Goal: Information Seeking & Learning: Learn about a topic

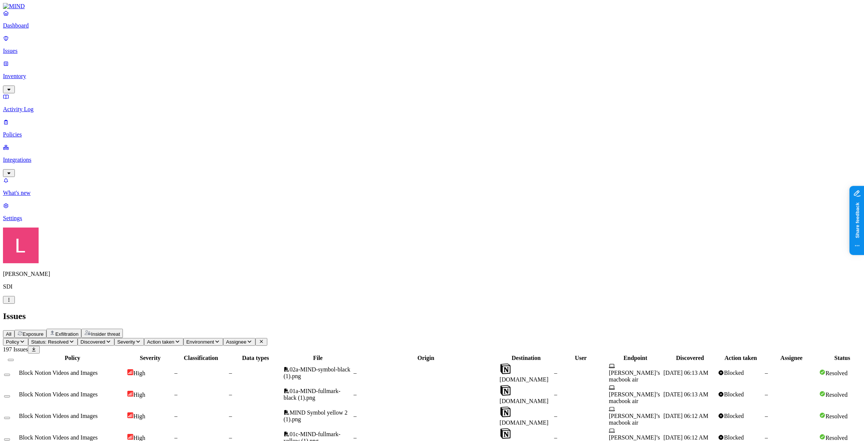
scroll to position [97, 0]
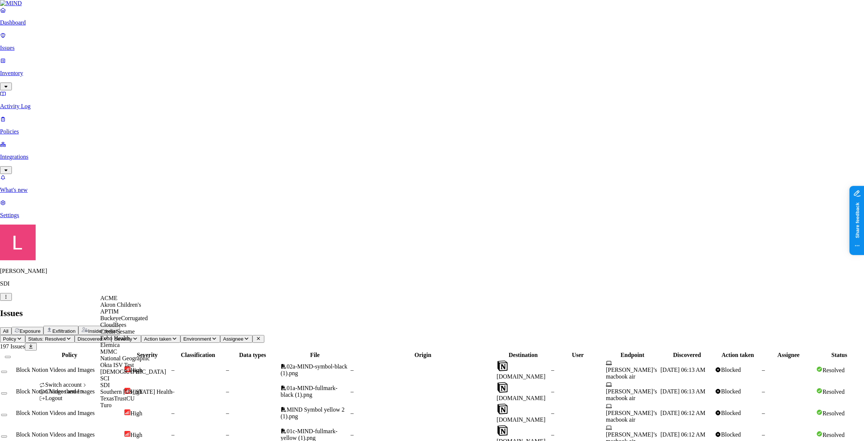
scroll to position [88, 0]
click at [125, 376] on div "SCI" at bounding box center [136, 378] width 72 height 7
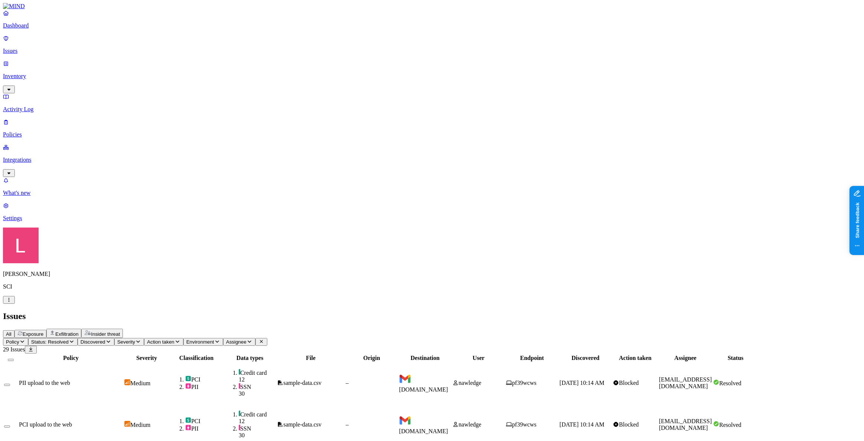
click at [441, 311] on div "Issues" at bounding box center [432, 316] width 859 height 10
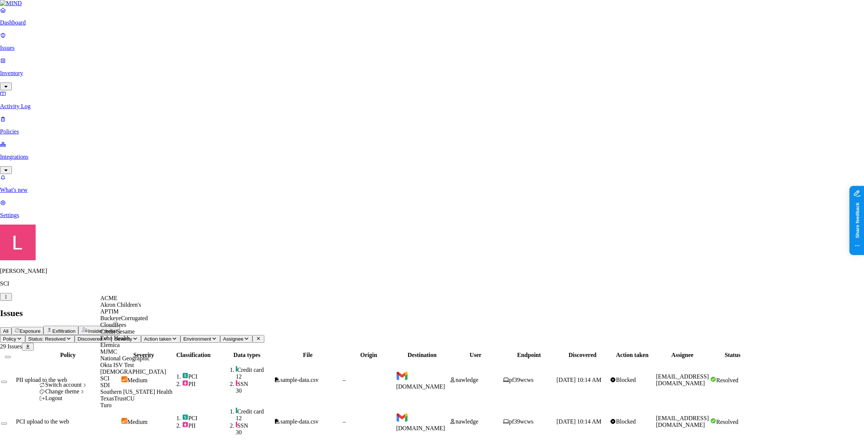
scroll to position [88, 0]
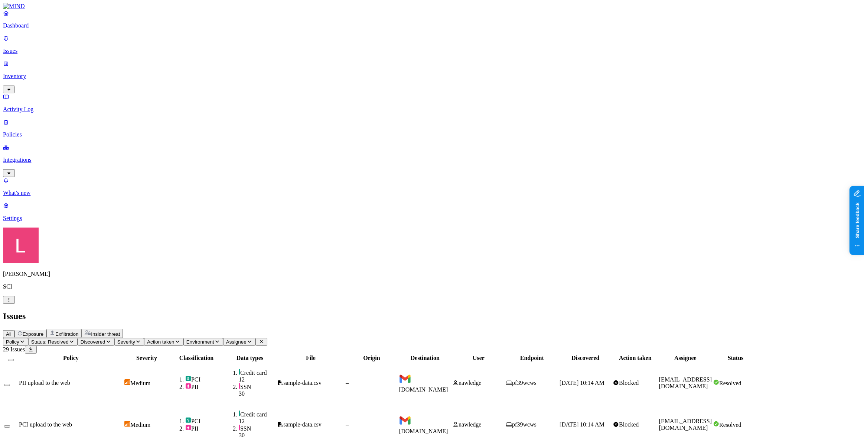
click at [35, 27] on link "Dashboard" at bounding box center [432, 19] width 859 height 19
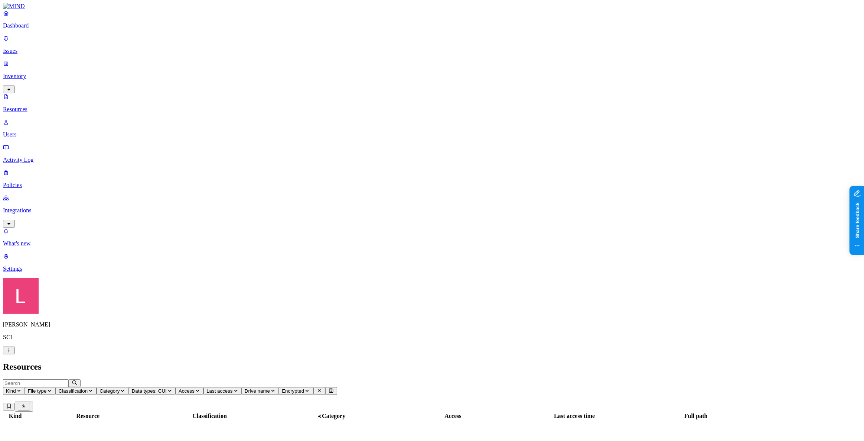
click at [24, 29] on p "Dashboard" at bounding box center [432, 25] width 859 height 7
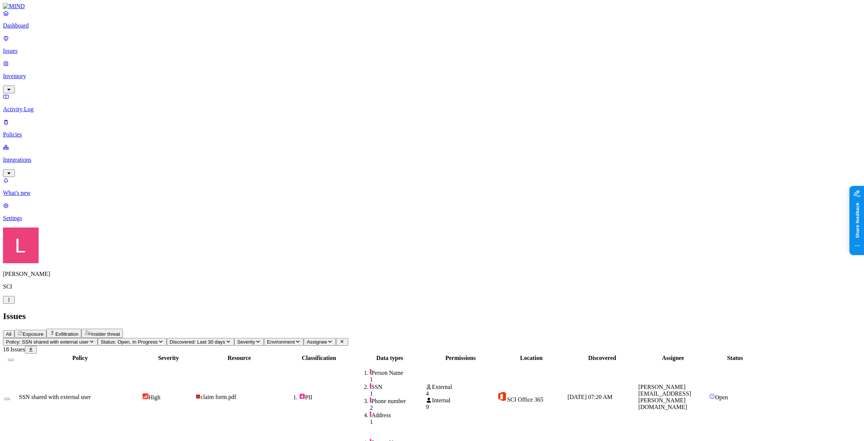
click at [78, 331] on span "Exfiltration" at bounding box center [66, 334] width 23 height 6
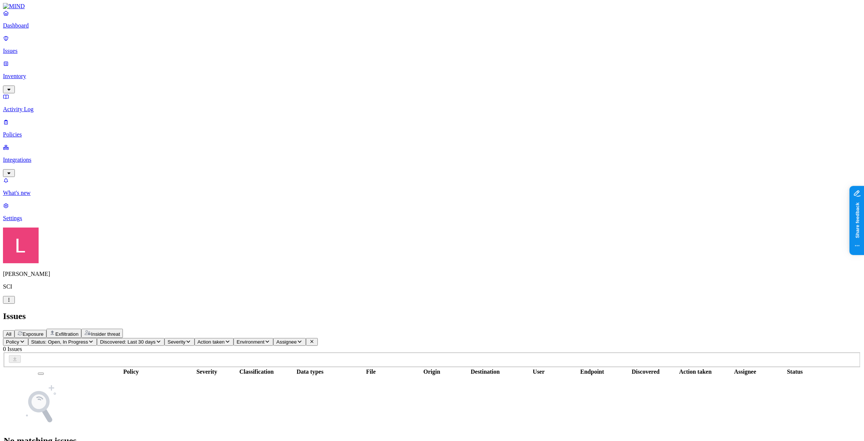
click at [40, 29] on p "Dashboard" at bounding box center [432, 25] width 859 height 7
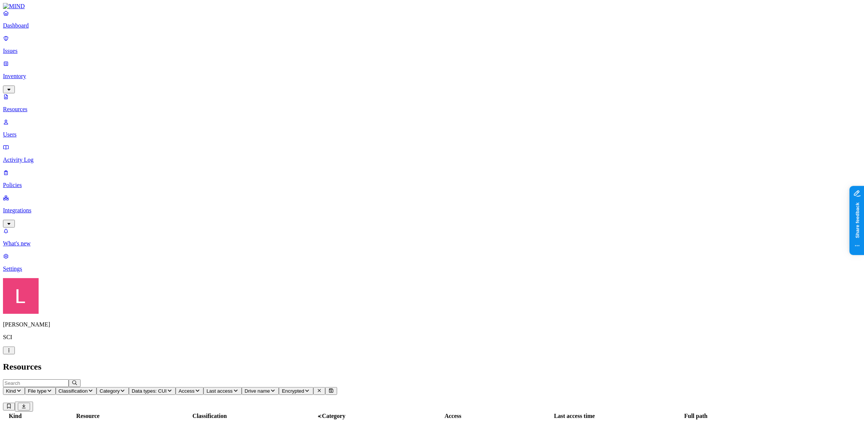
click at [22, 29] on p "Dashboard" at bounding box center [432, 25] width 859 height 7
